Goal: Check status: Check status

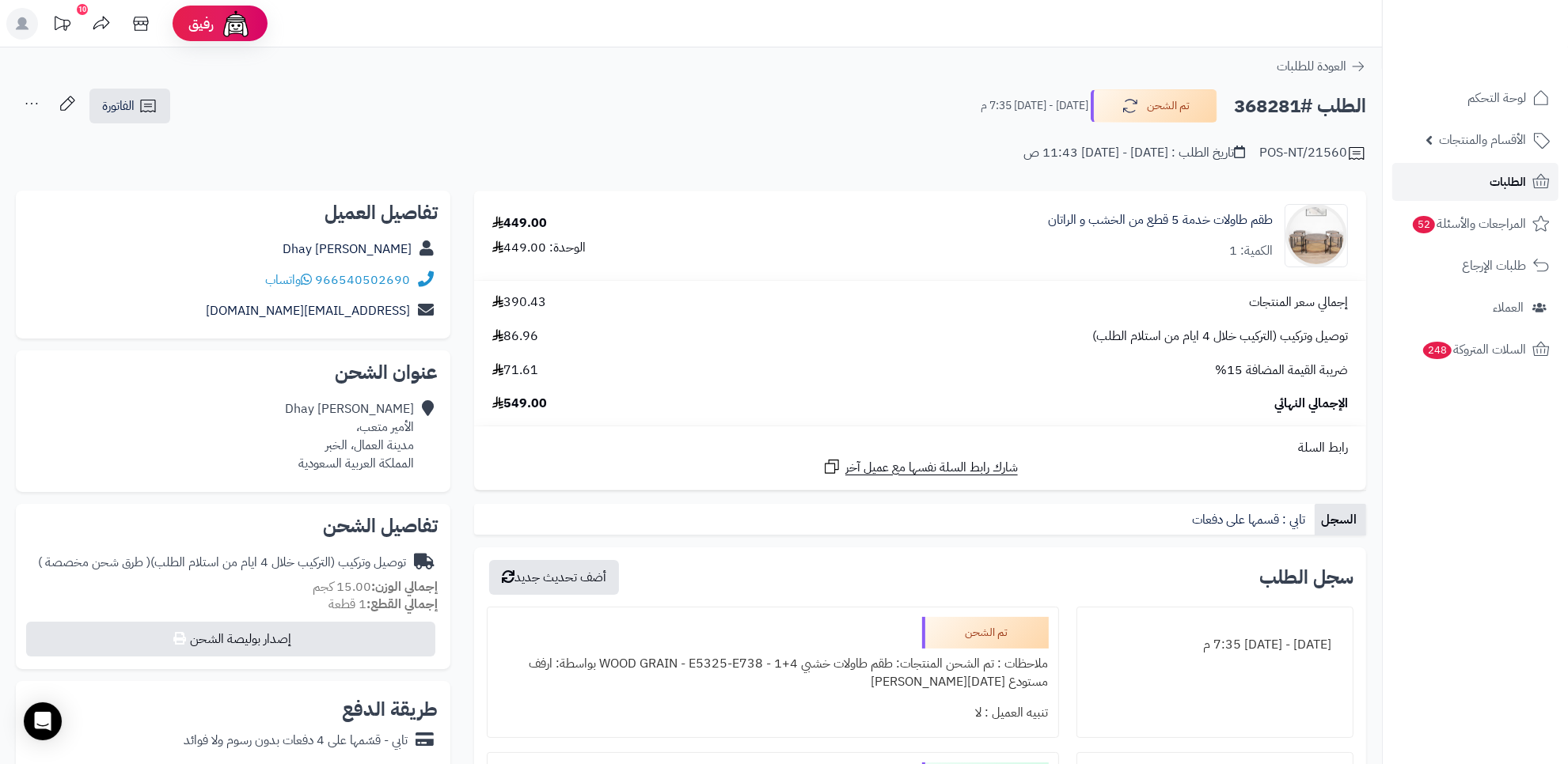
click at [1488, 173] on link "الطلبات" at bounding box center [1475, 182] width 166 height 38
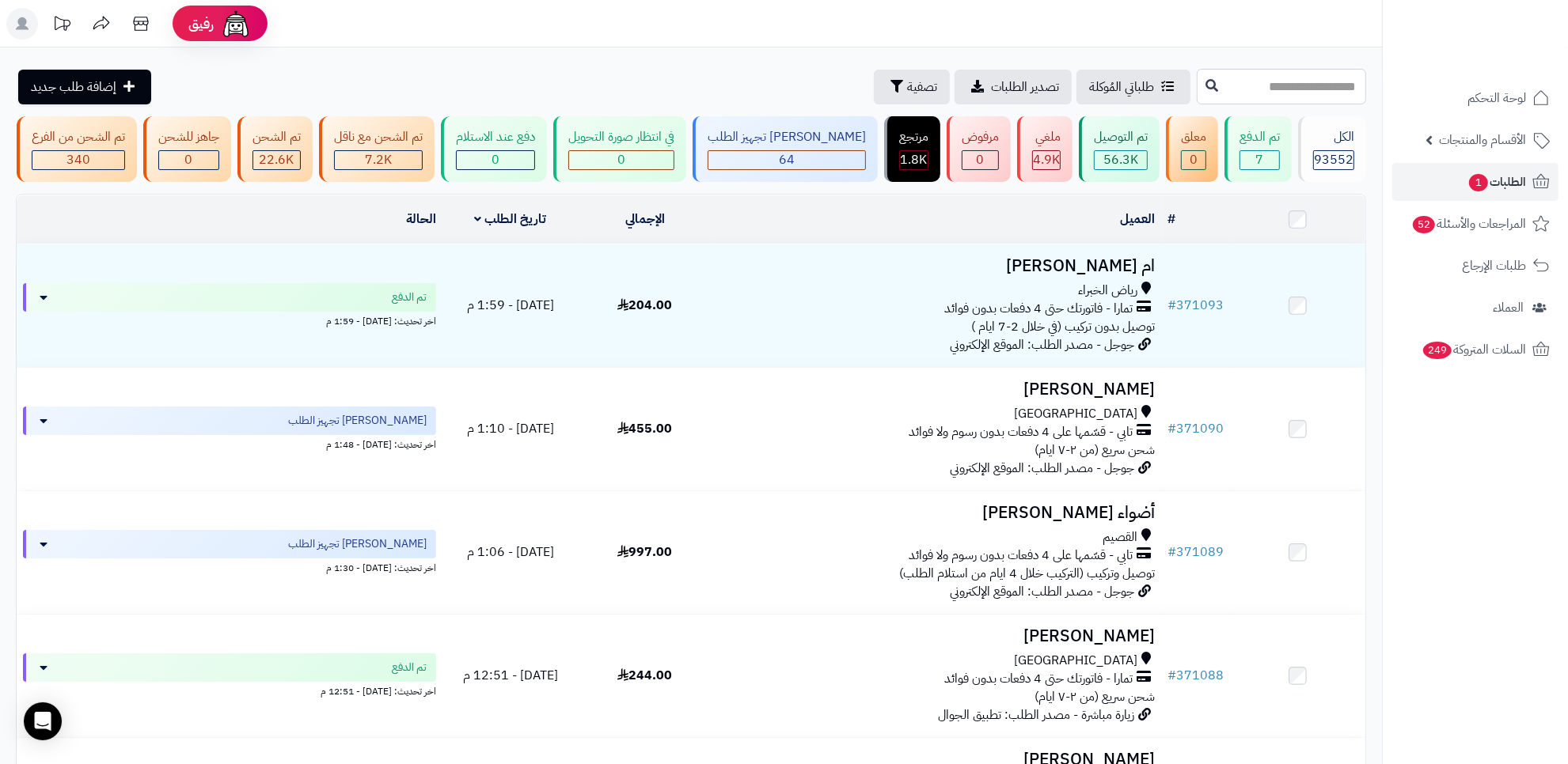
click at [1197, 95] on input "text" at bounding box center [1281, 86] width 170 height 36
paste input "******"
type input "******"
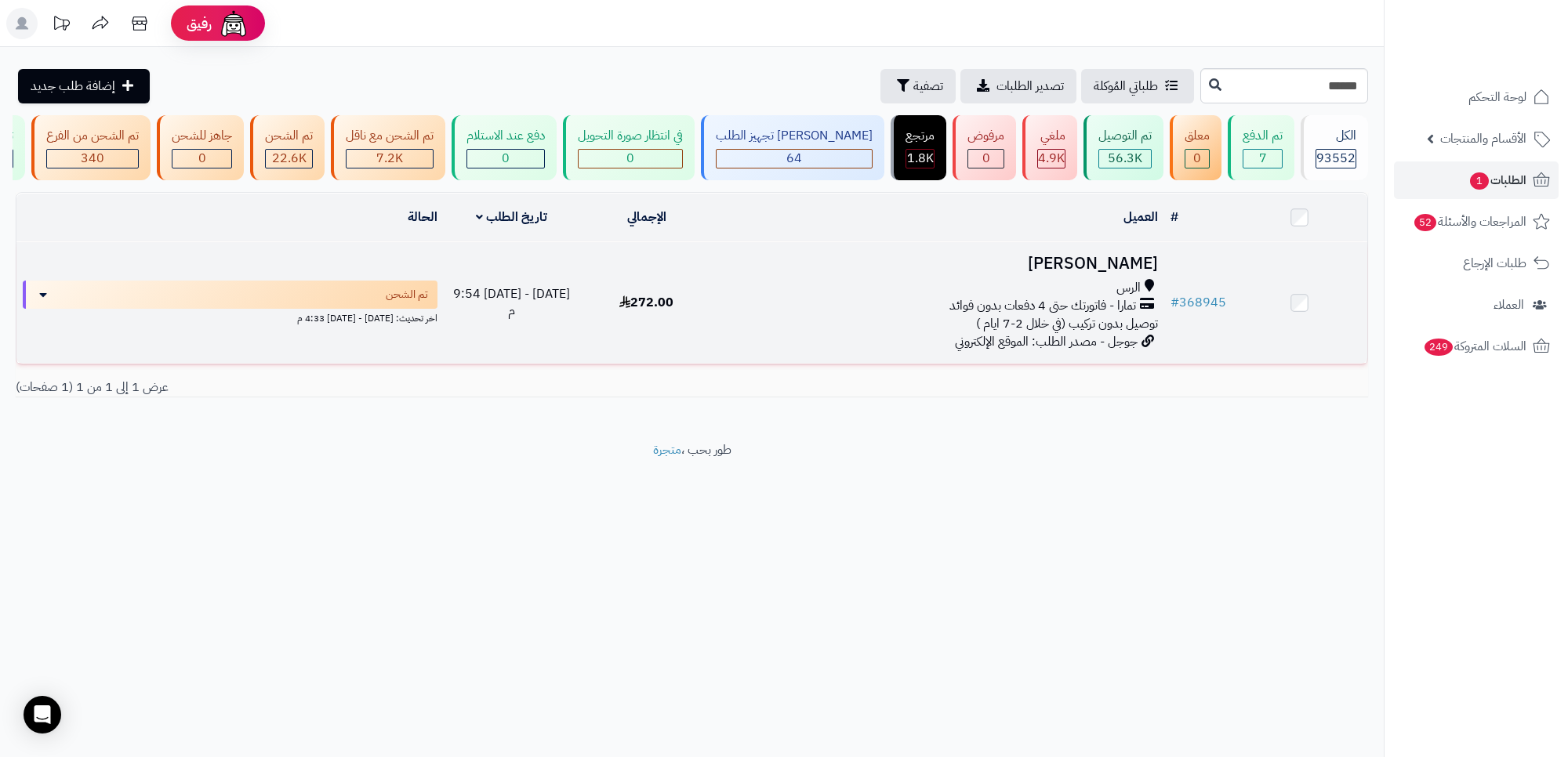
click at [894, 296] on div "الرس" at bounding box center [939, 288] width 437 height 18
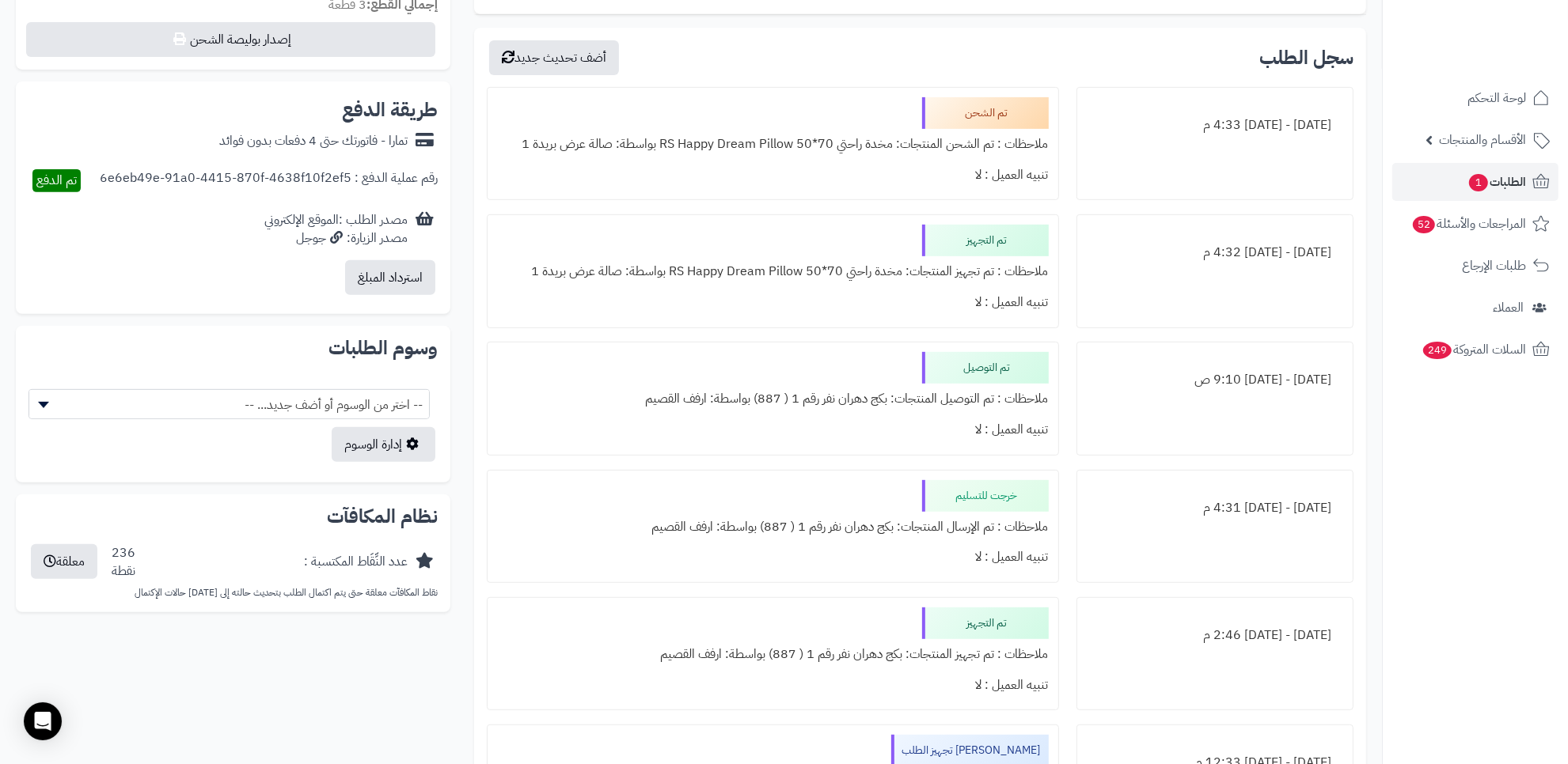
scroll to position [566, 0]
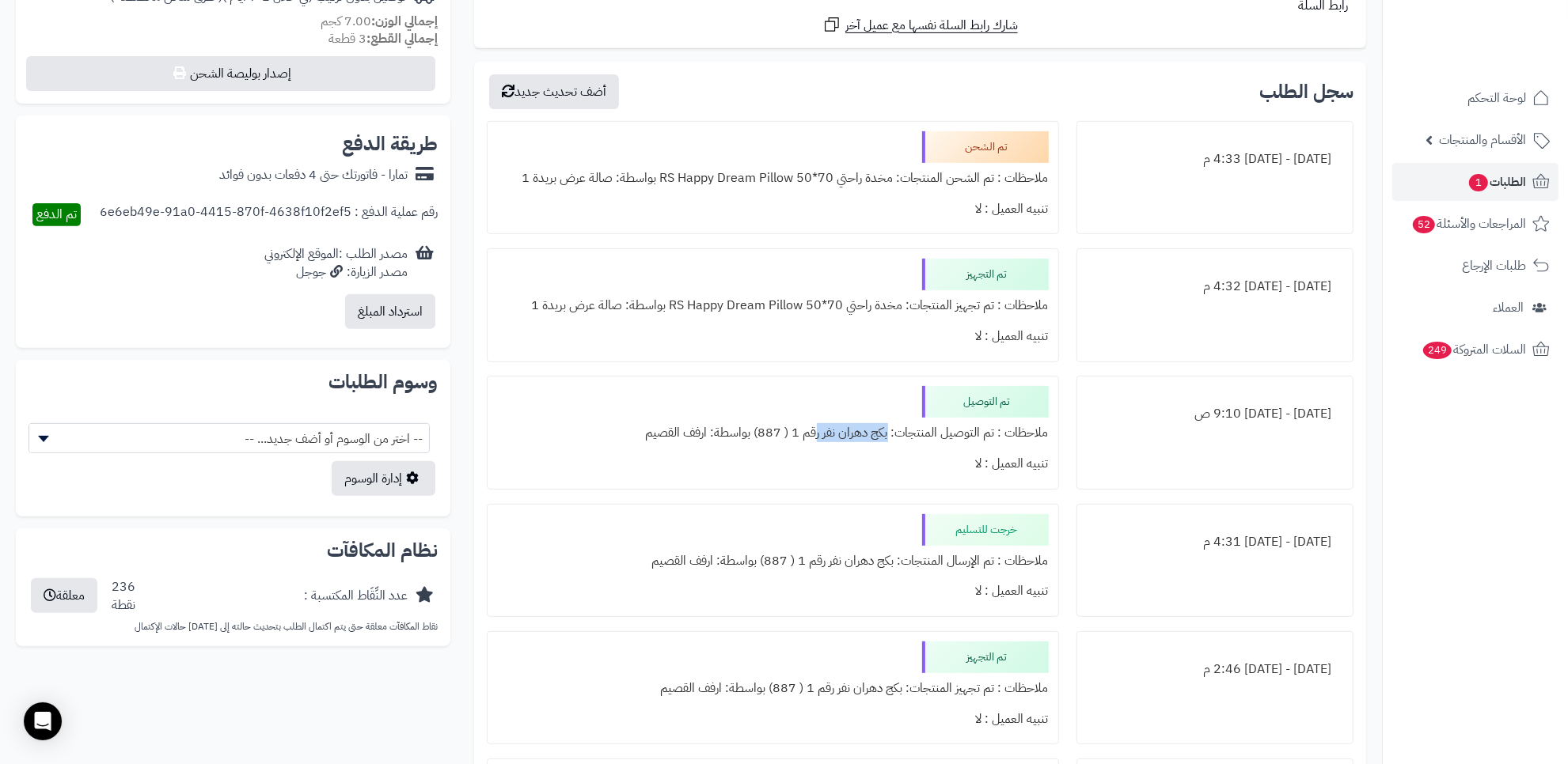
drag, startPoint x: 819, startPoint y: 436, endPoint x: 889, endPoint y: 437, distance: 70.0
click at [889, 437] on div "ملاحظات : تم التوصيل المنتجات: بكج دهران نفر رقم 1 ( 887) بواسطة: ارفف القصيم" at bounding box center [773, 433] width 552 height 31
copy div "بكج دهران نفر"
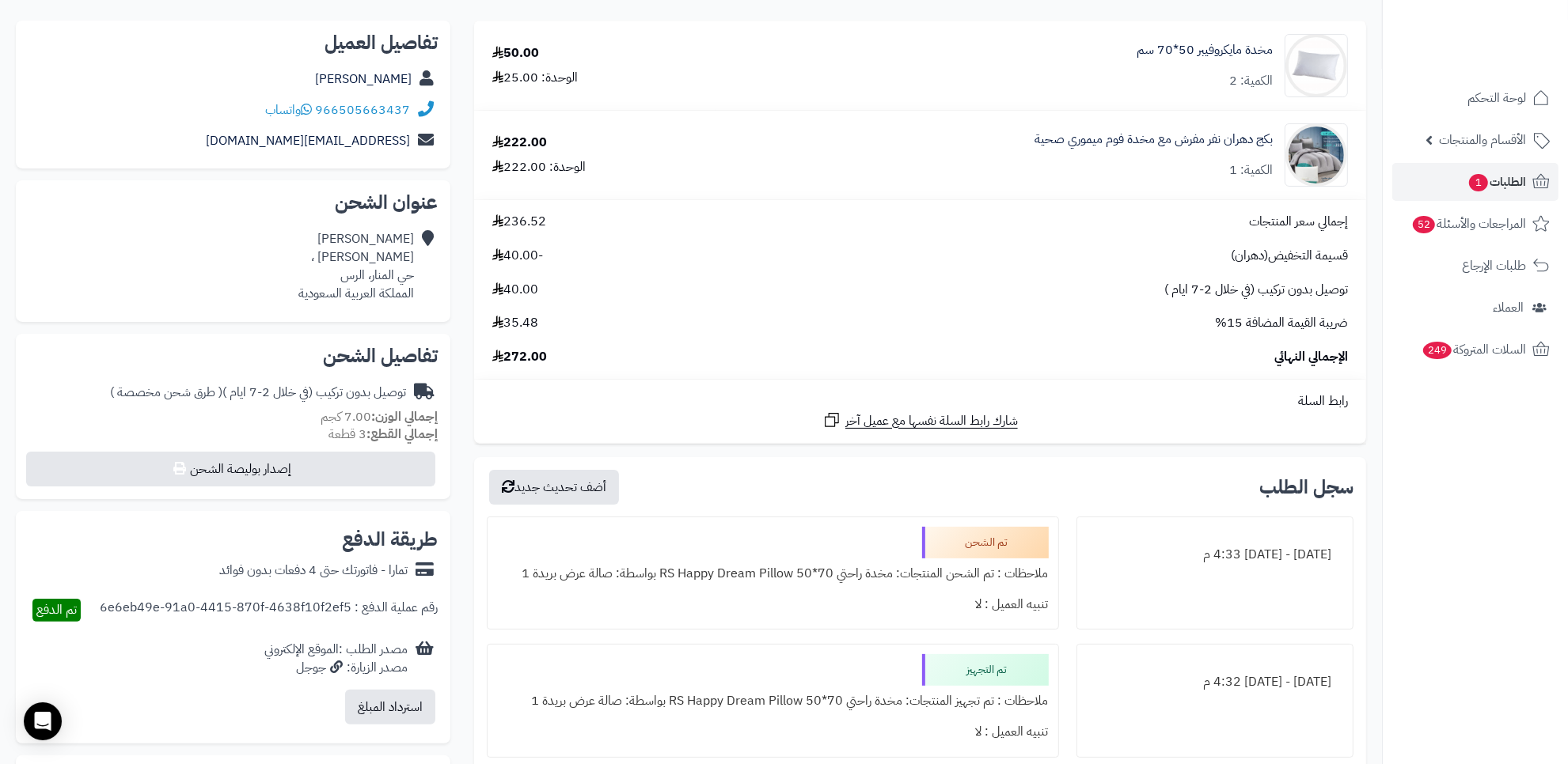
scroll to position [0, 0]
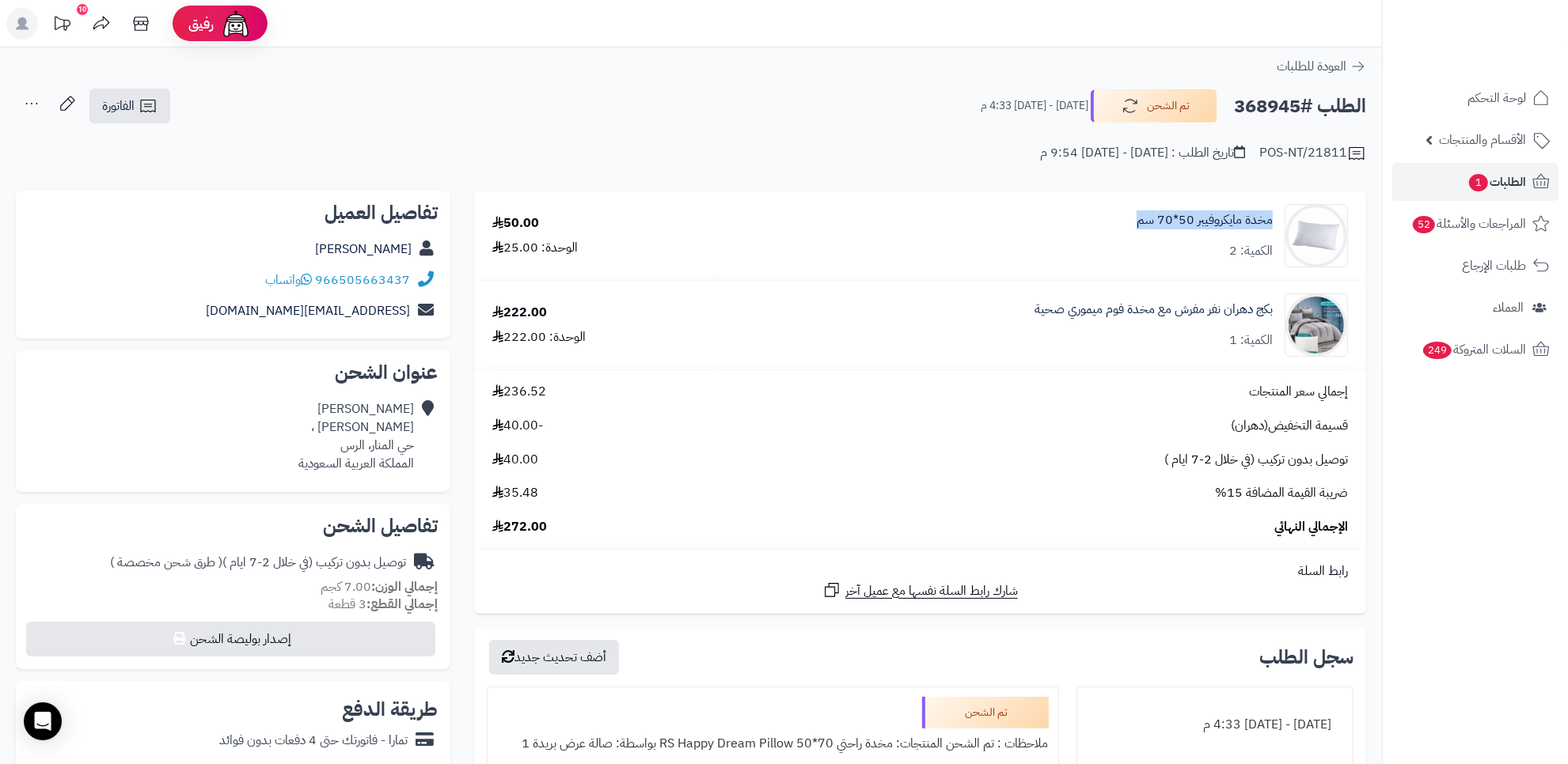
drag, startPoint x: 1272, startPoint y: 222, endPoint x: 1126, endPoint y: 226, distance: 146.1
click at [1126, 226] on div "مخدة مايكروفيبر 50*70 سم الكمية: 2" at bounding box center [1040, 236] width 638 height 64
copy link "مخدة مايكروفيبر 50*70 سم"
click at [800, 500] on div "ضريبة القيمة المضافة 15% 35.48" at bounding box center [920, 493] width 879 height 18
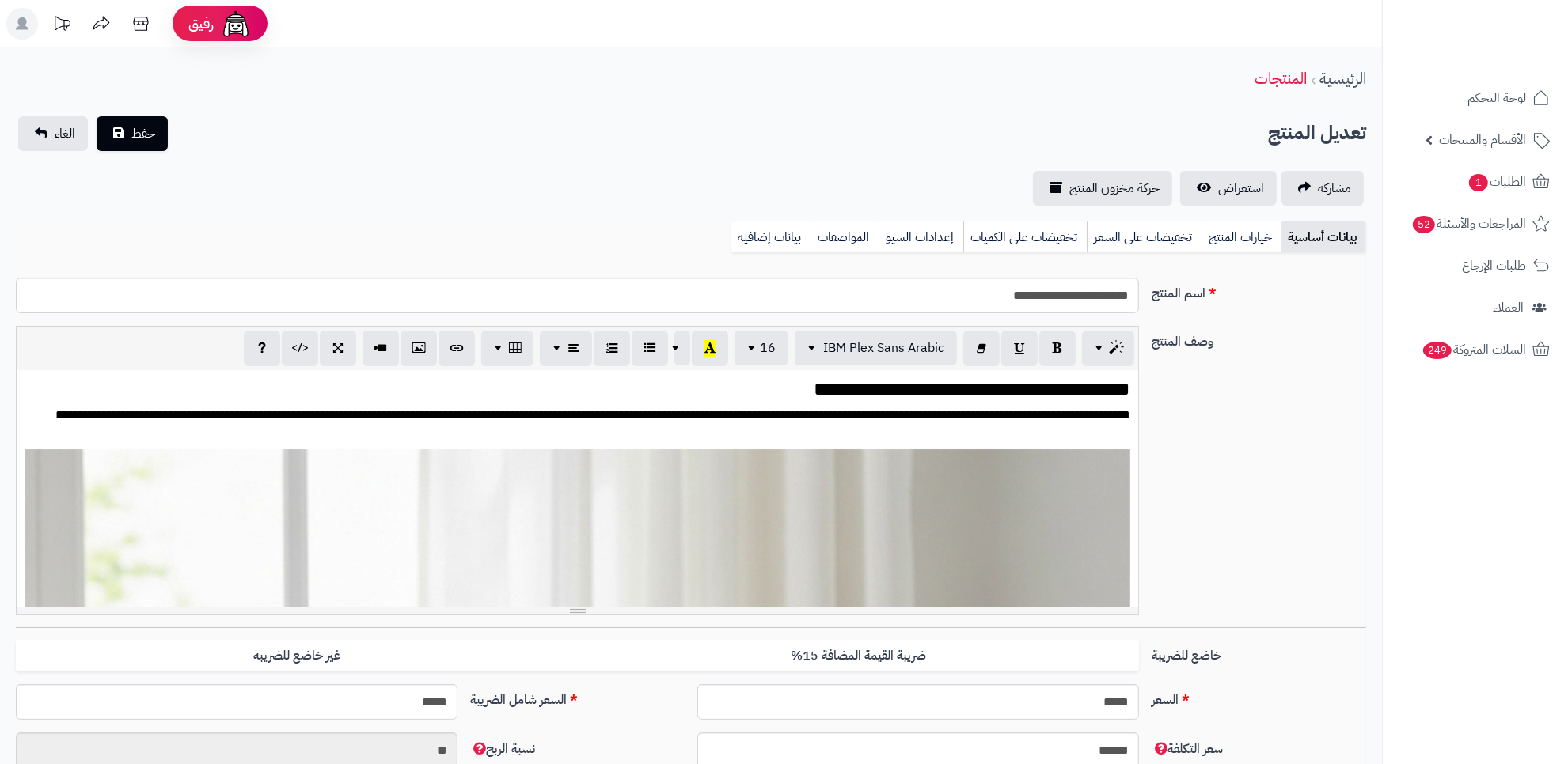
scroll to position [2949, 0]
